Goal: Information Seeking & Learning: Learn about a topic

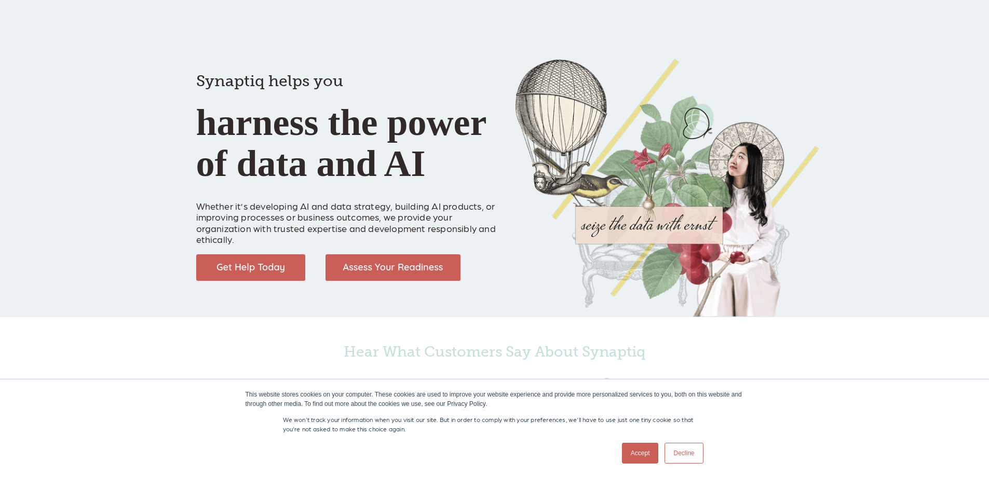
scroll to position [0, 5]
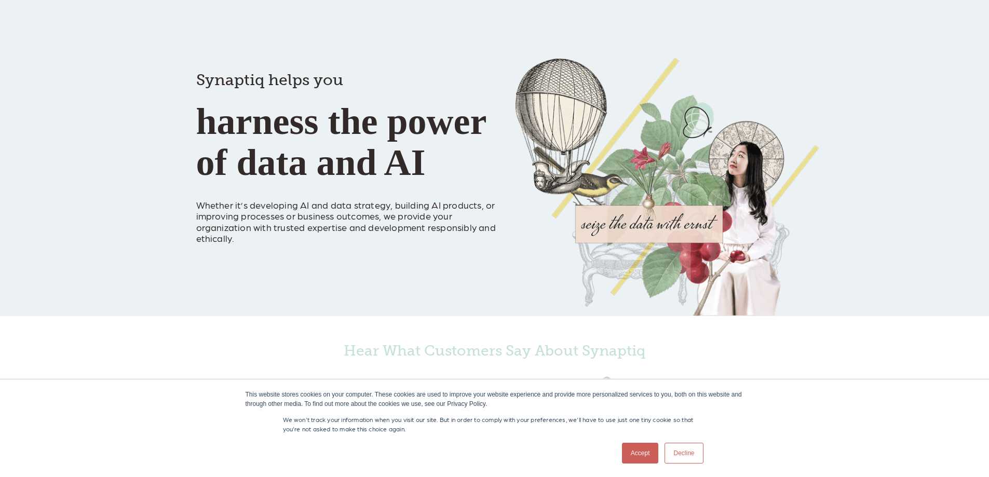
click at [694, 453] on link "Decline" at bounding box center [684, 453] width 38 height 21
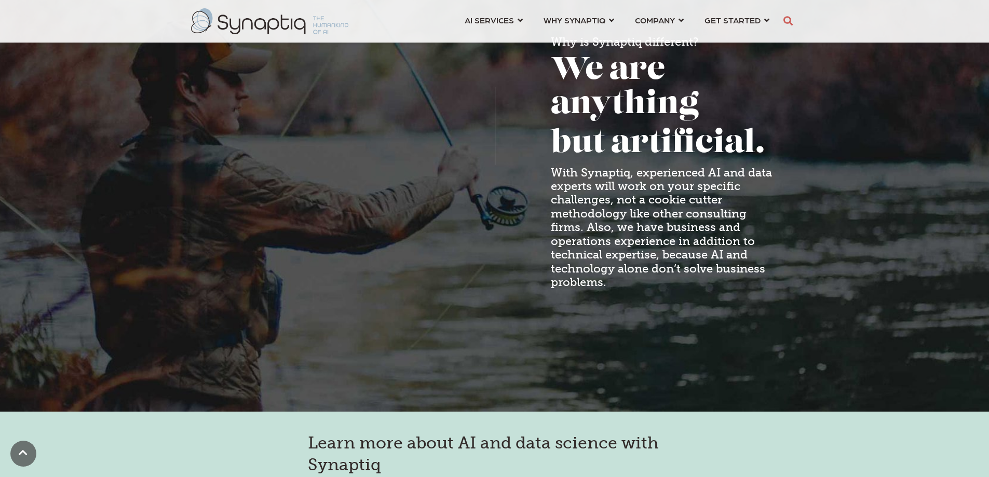
scroll to position [879, 0]
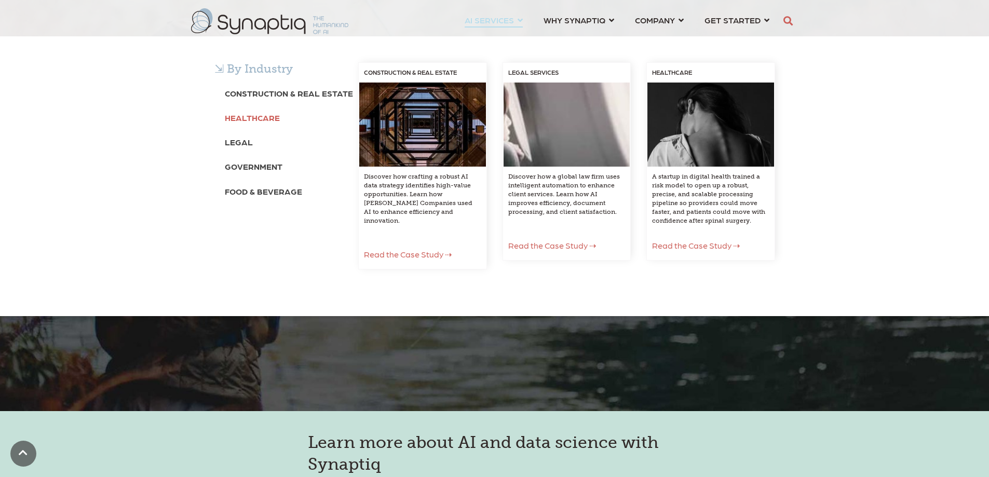
click at [263, 117] on b "Healthcare" at bounding box center [252, 118] width 55 height 10
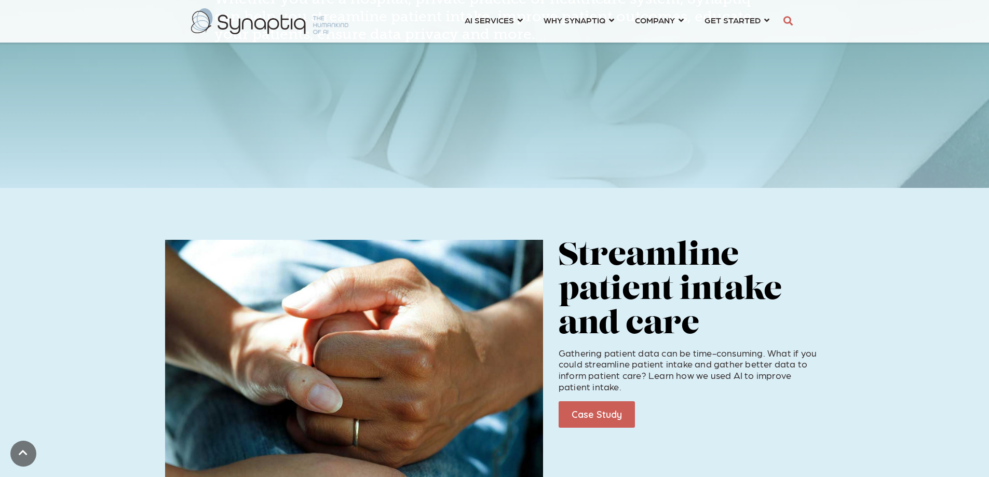
scroll to position [209, 0]
